Goal: Task Accomplishment & Management: Use online tool/utility

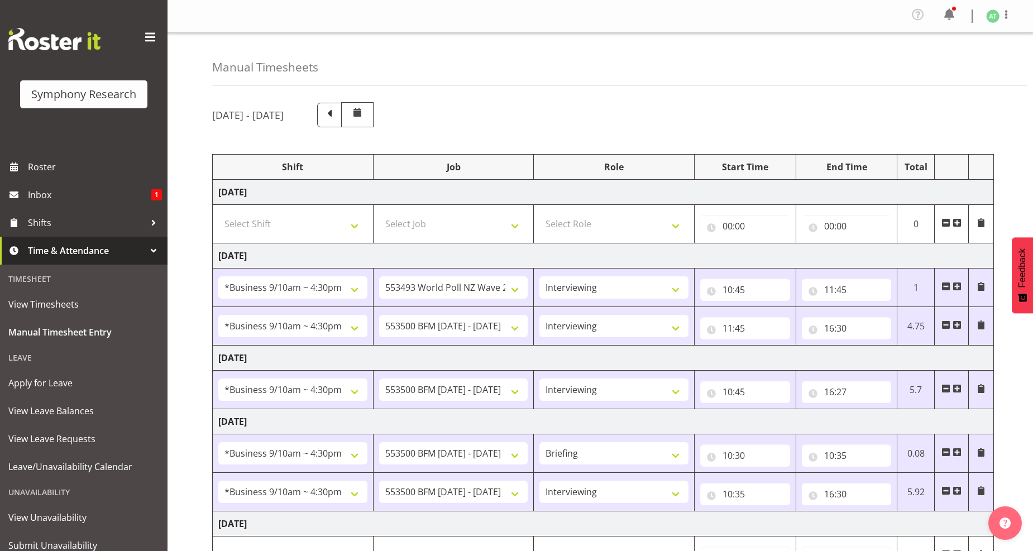
select select "26078"
select select "10527"
select select "47"
select select "26078"
select select "10242"
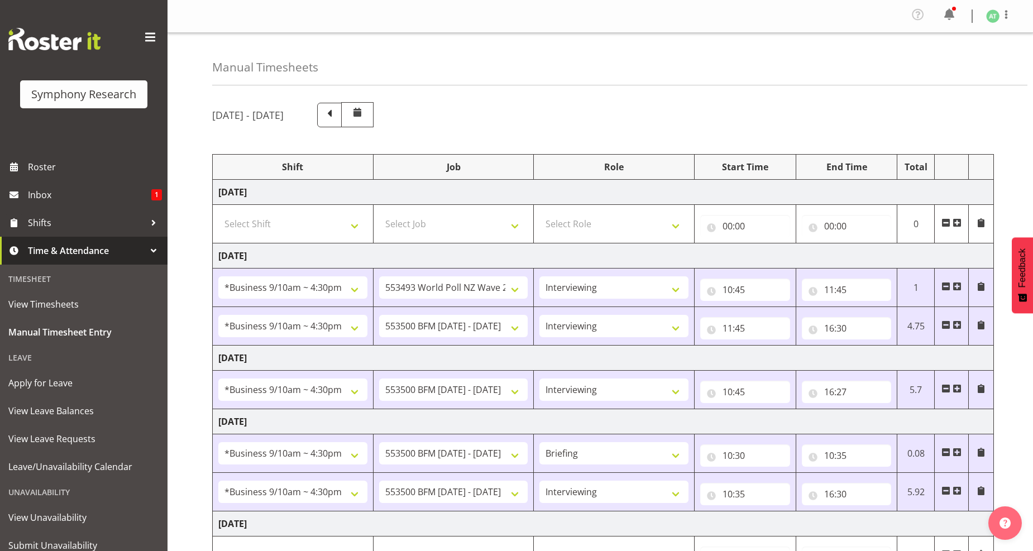
select select "47"
select select "26078"
select select "10242"
select select "47"
select select "26078"
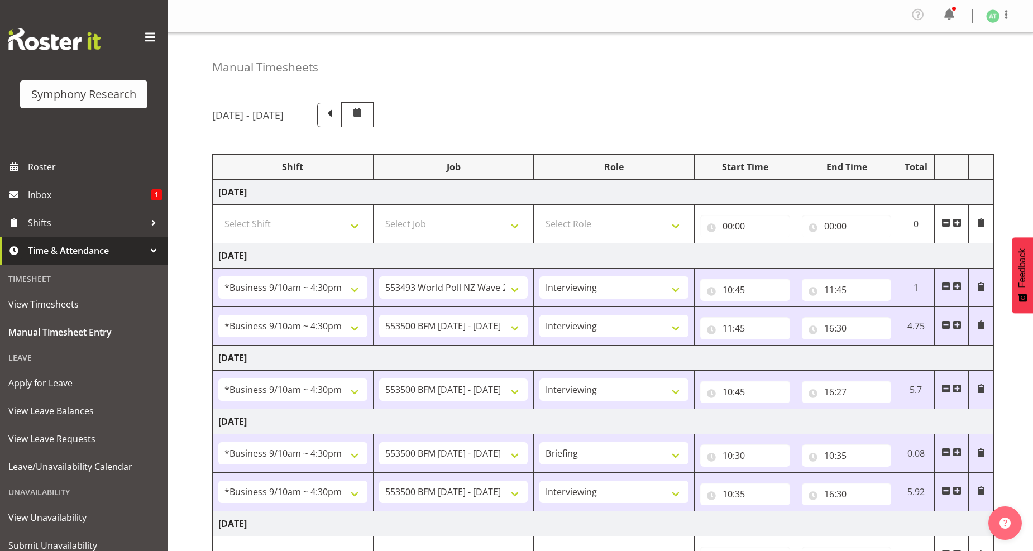
select select "10242"
select select "26078"
select select "10242"
select select "47"
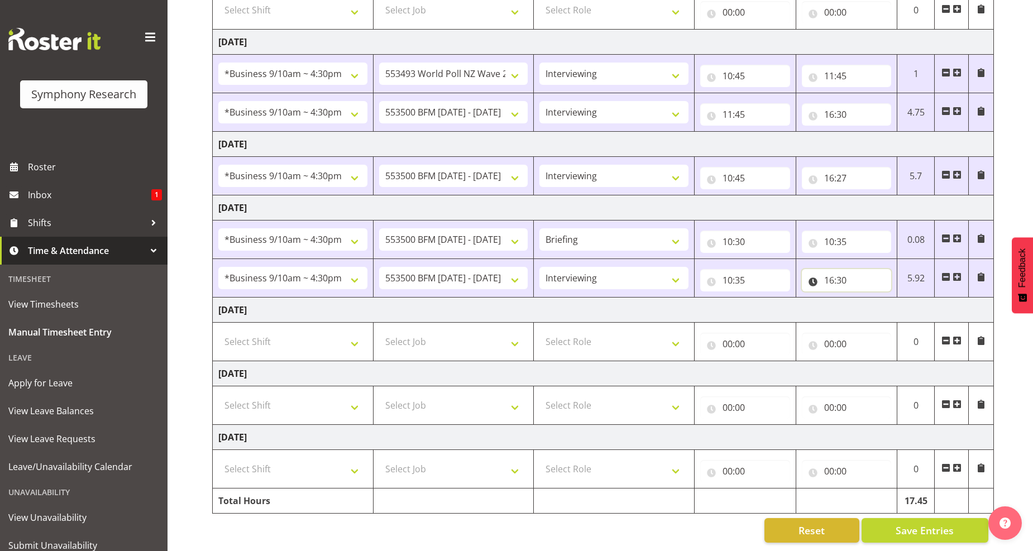
click at [845, 270] on input "16:30" at bounding box center [847, 280] width 90 height 22
click at [900, 301] on select "00 01 02 03 04 05 06 07 08 09 10 11 12 13 14 15 16 17 18 19 20 21 22 23 24 25 2…" at bounding box center [906, 309] width 25 height 22
select select "38"
click at [894, 298] on select "00 01 02 03 04 05 06 07 08 09 10 11 12 13 14 15 16 17 18 19 20 21 22 23 24 25 2…" at bounding box center [906, 309] width 25 height 22
type input "16:38"
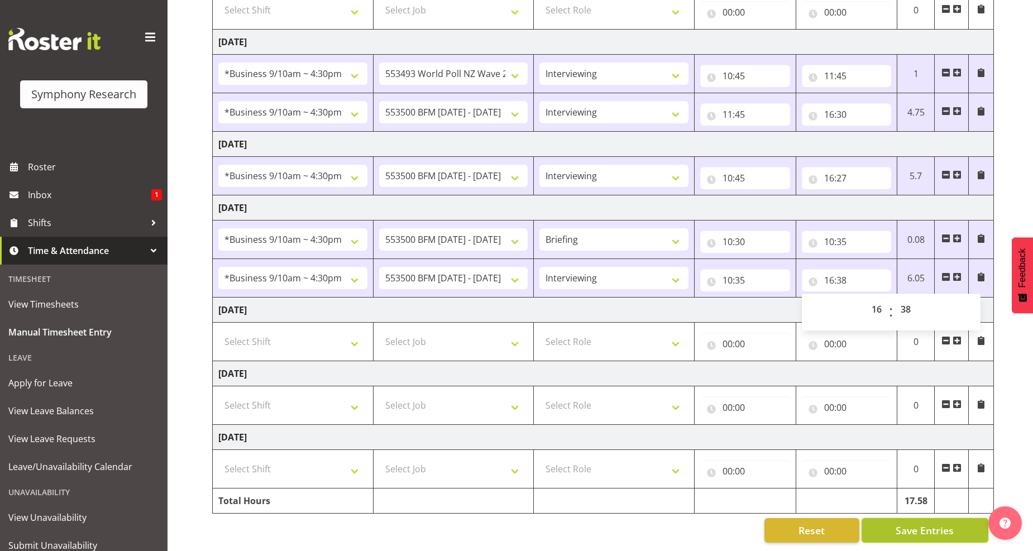
click at [929, 523] on span "Save Entries" at bounding box center [924, 530] width 58 height 15
click at [923, 523] on span "Save Entries" at bounding box center [924, 530] width 58 height 15
click at [925, 523] on span "Save Entries" at bounding box center [924, 530] width 58 height 15
click at [927, 523] on span "Save Entries" at bounding box center [924, 530] width 58 height 15
click at [911, 523] on span "Save Entries" at bounding box center [924, 530] width 58 height 15
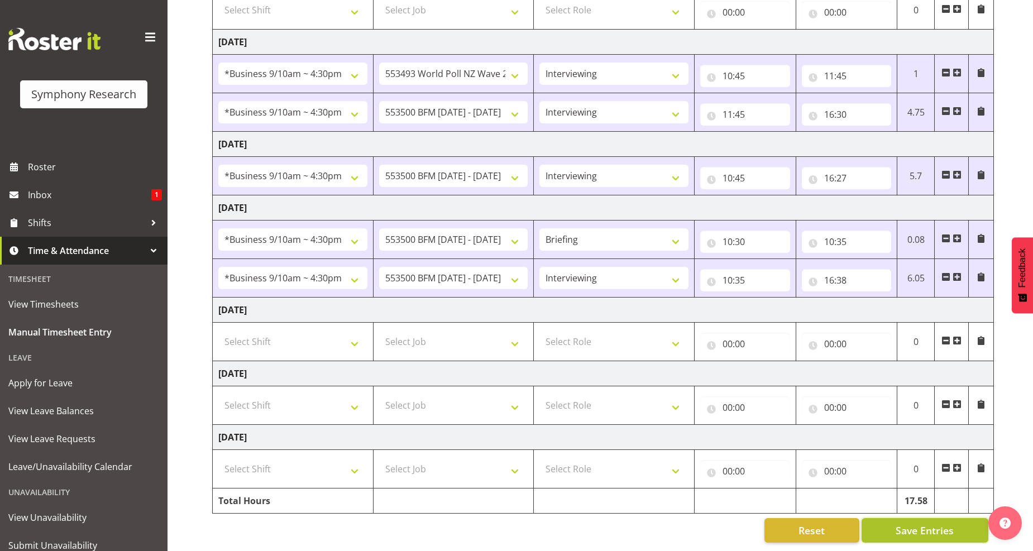
click at [912, 523] on span "Save Entries" at bounding box center [924, 530] width 58 height 15
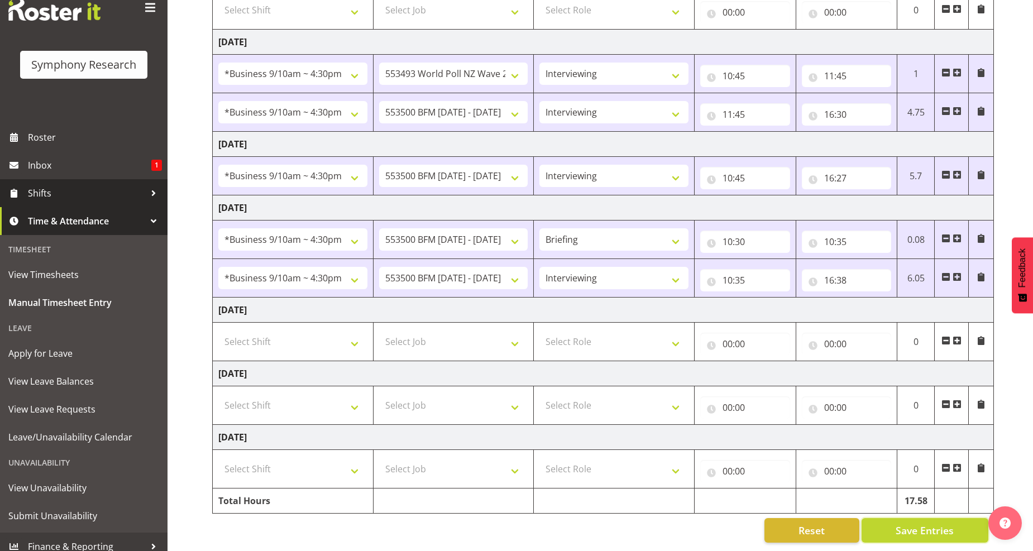
scroll to position [38, 0]
